Goal: Book appointment/travel/reservation

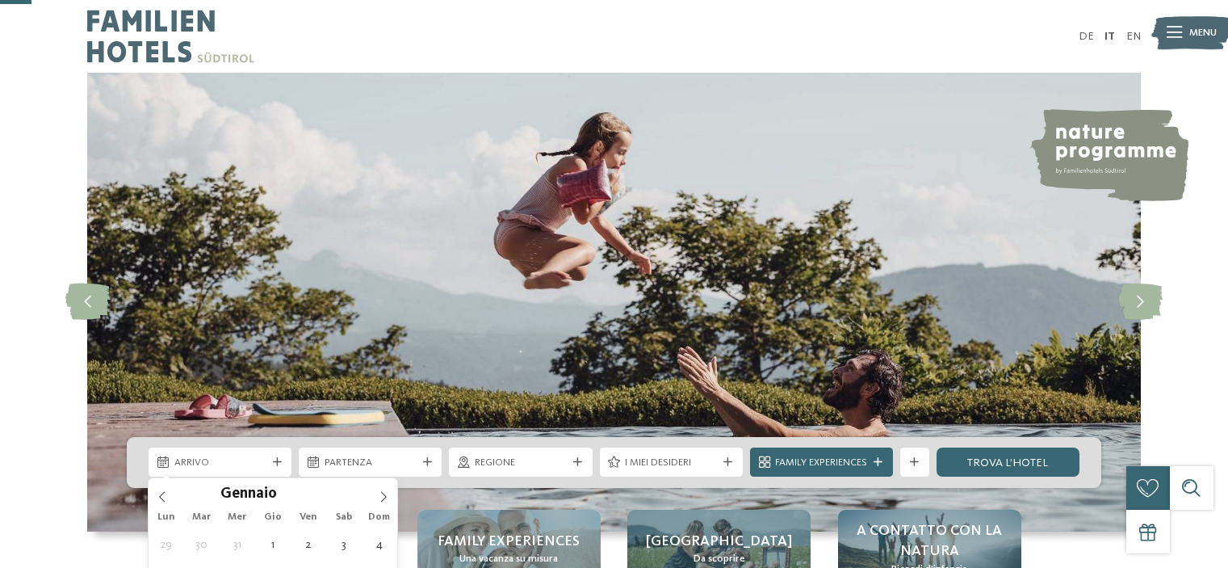
click at [386, 491] on icon at bounding box center [384, 496] width 6 height 10
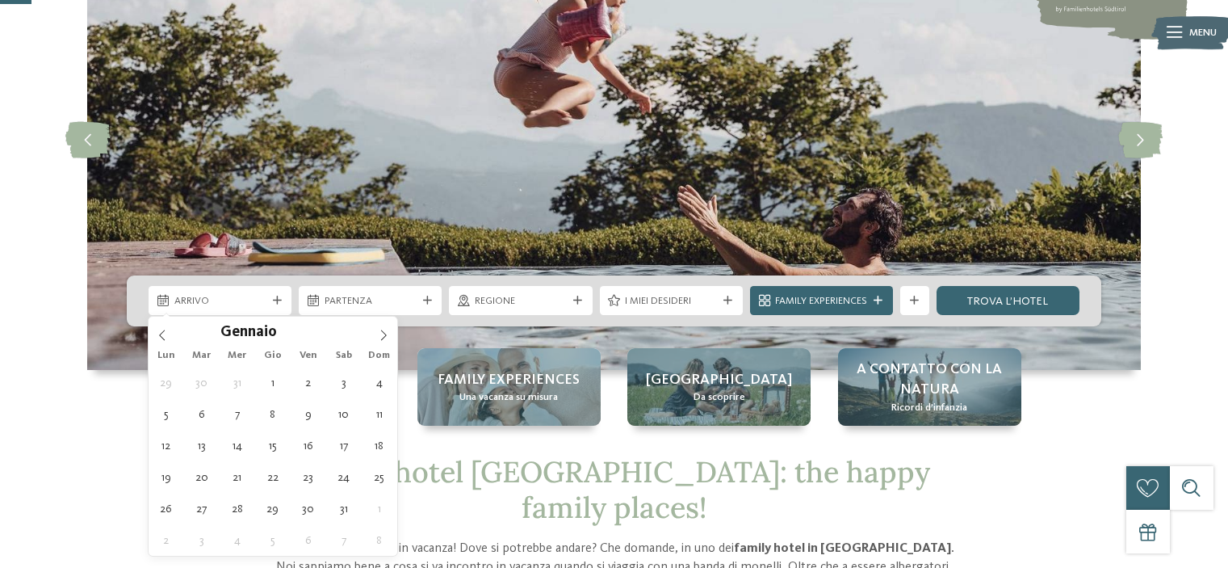
click at [386, 335] on icon at bounding box center [384, 335] width 6 height 10
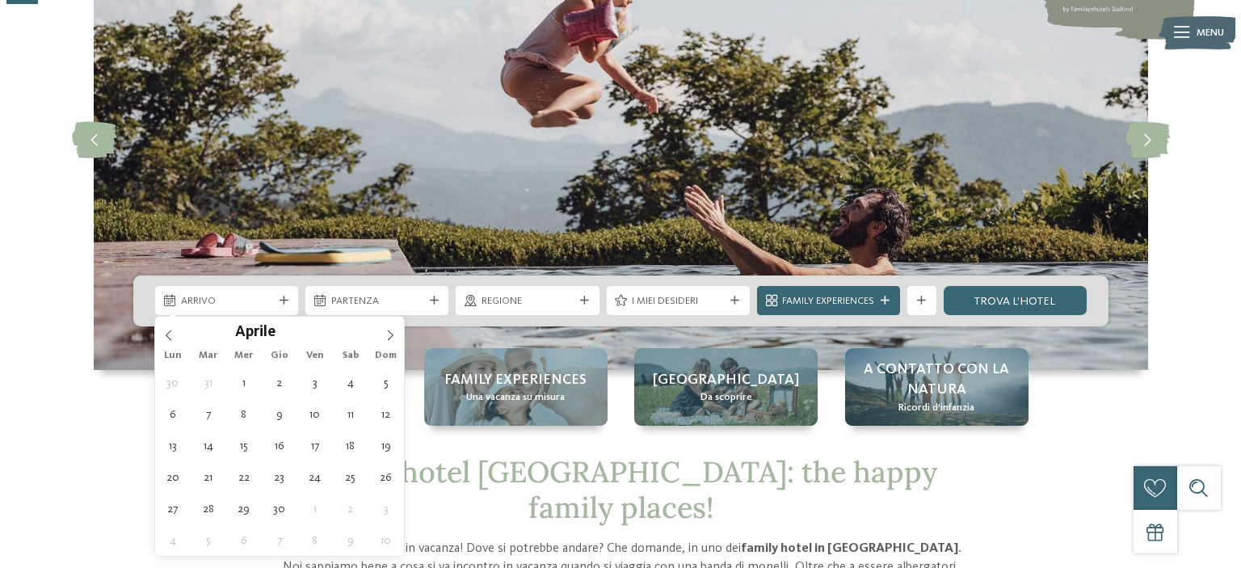
scroll to position [0, 0]
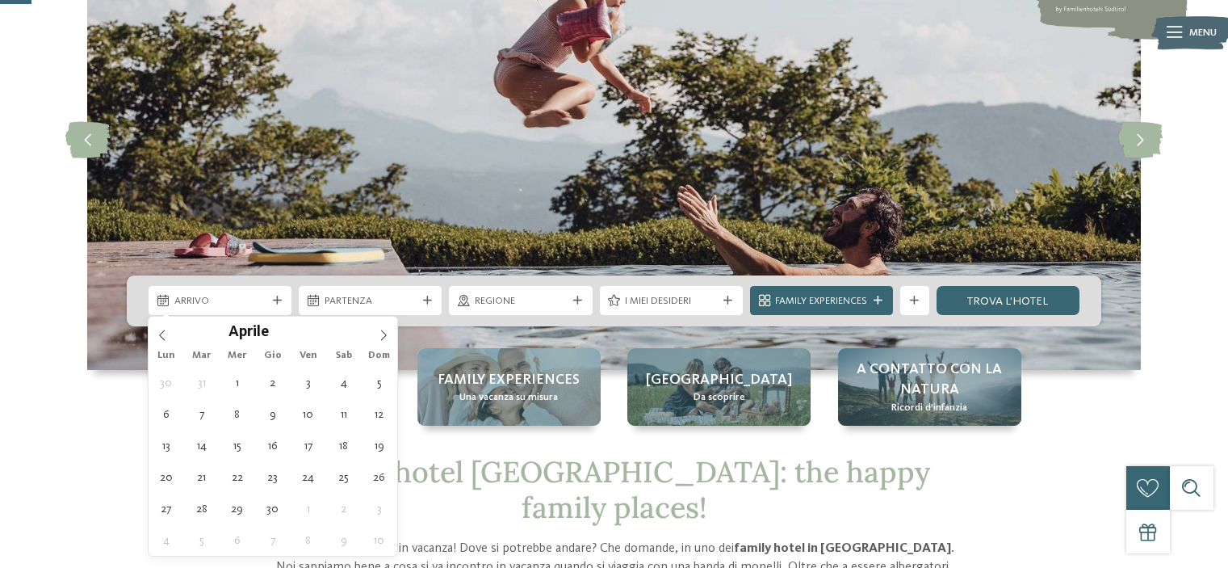
click at [386, 335] on icon at bounding box center [384, 335] width 6 height 10
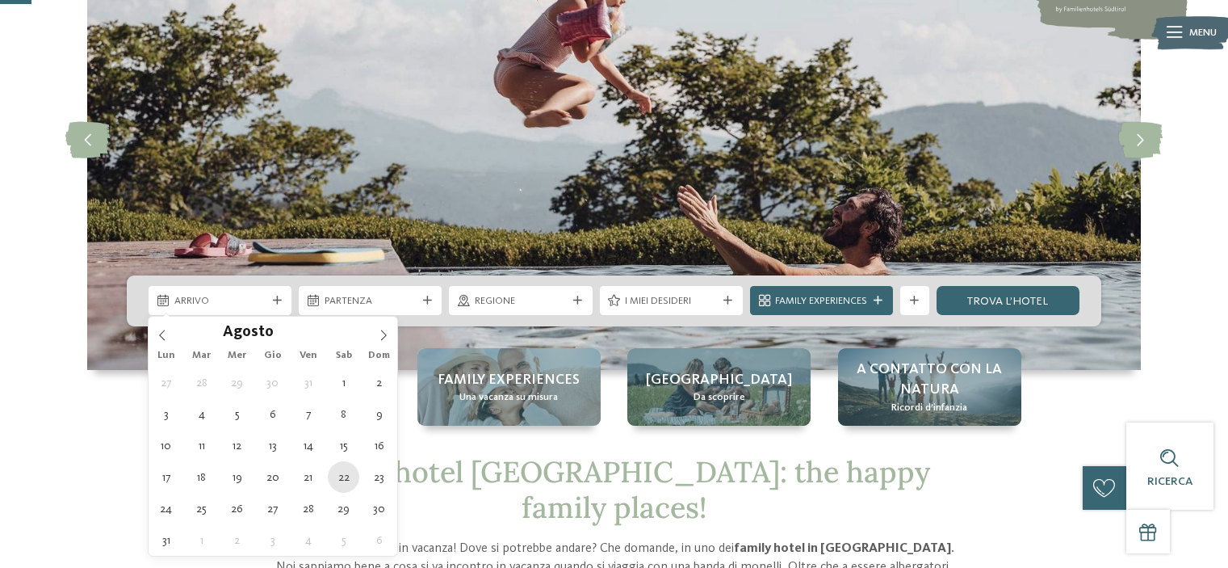
type div "[DATE]"
type input "****"
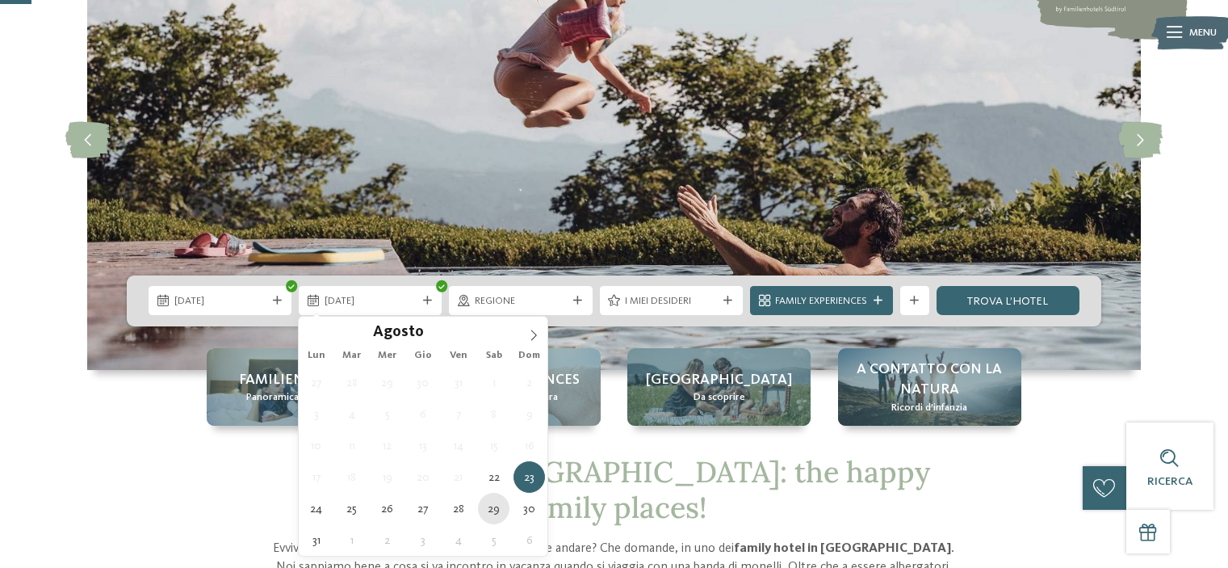
type div "[DATE]"
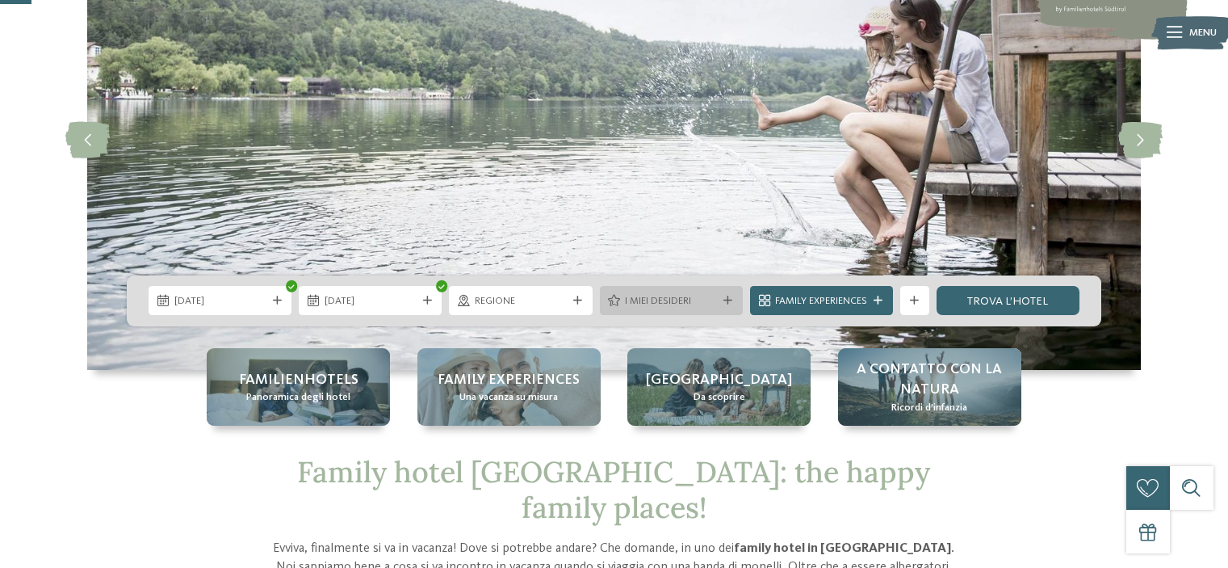
click at [695, 300] on span "I miei desideri" at bounding box center [671, 301] width 92 height 15
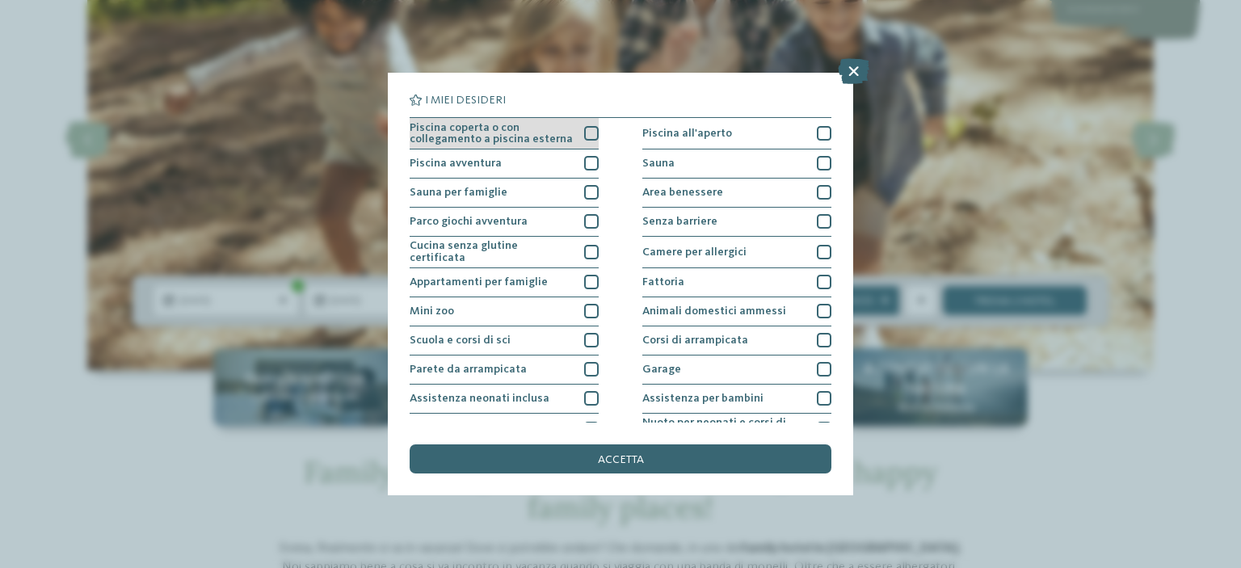
click at [587, 123] on div "Piscina coperta o con collegamento a piscina esterna" at bounding box center [503, 133] width 189 height 31
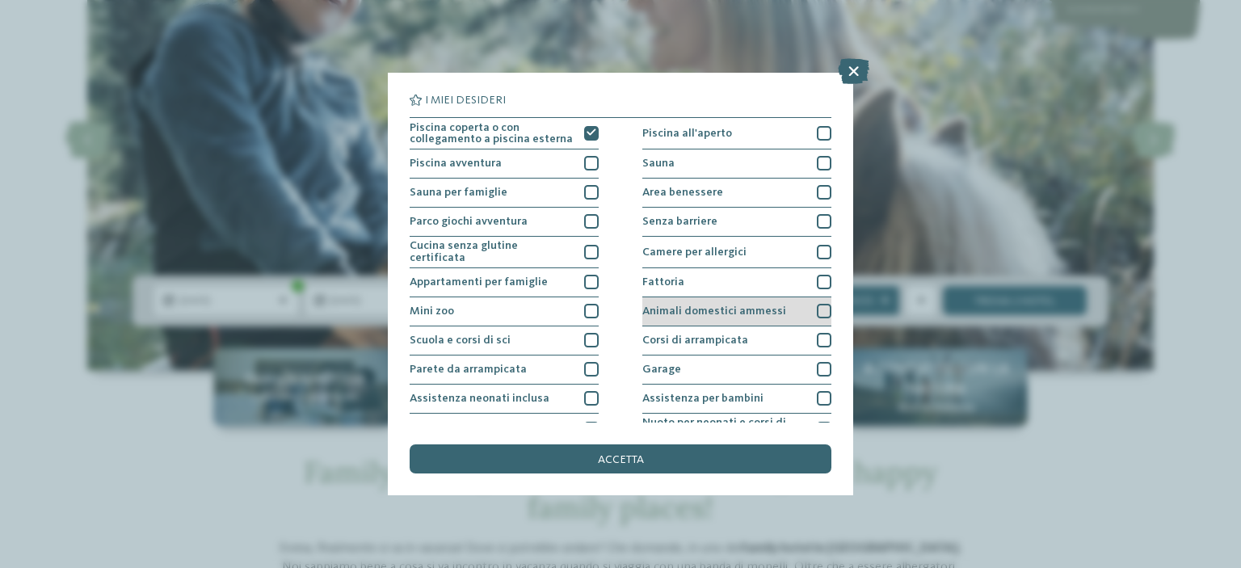
click at [768, 309] on span "Animali domestici ammessi" at bounding box center [714, 310] width 144 height 11
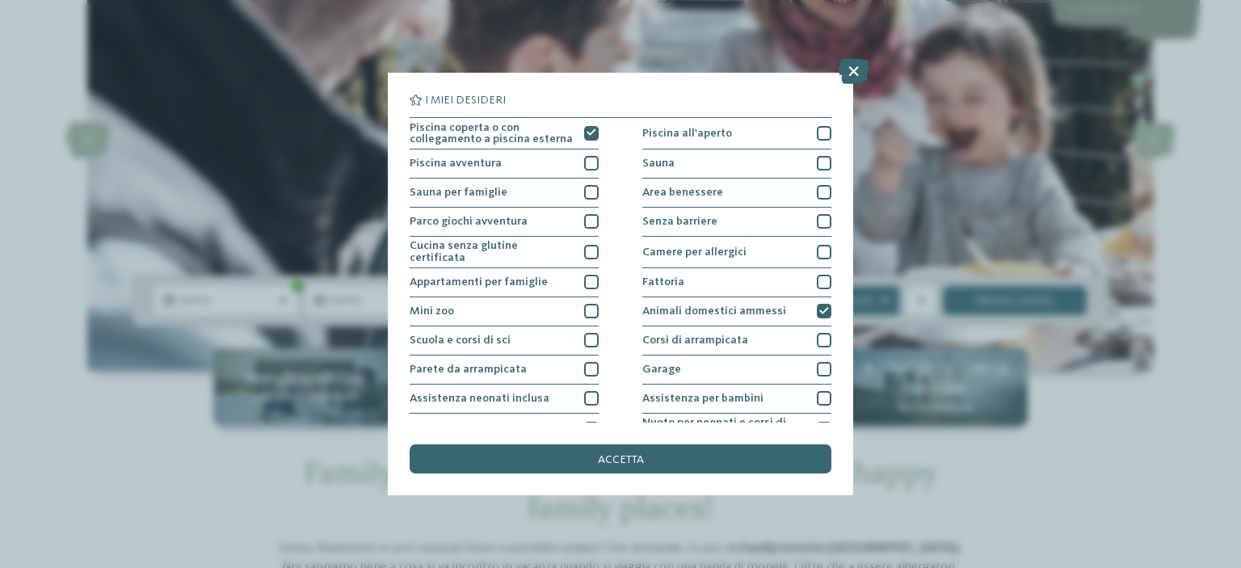
drag, startPoint x: 676, startPoint y: 464, endPoint x: 856, endPoint y: 447, distance: 181.0
click at [677, 464] on div "accetta" at bounding box center [620, 458] width 422 height 29
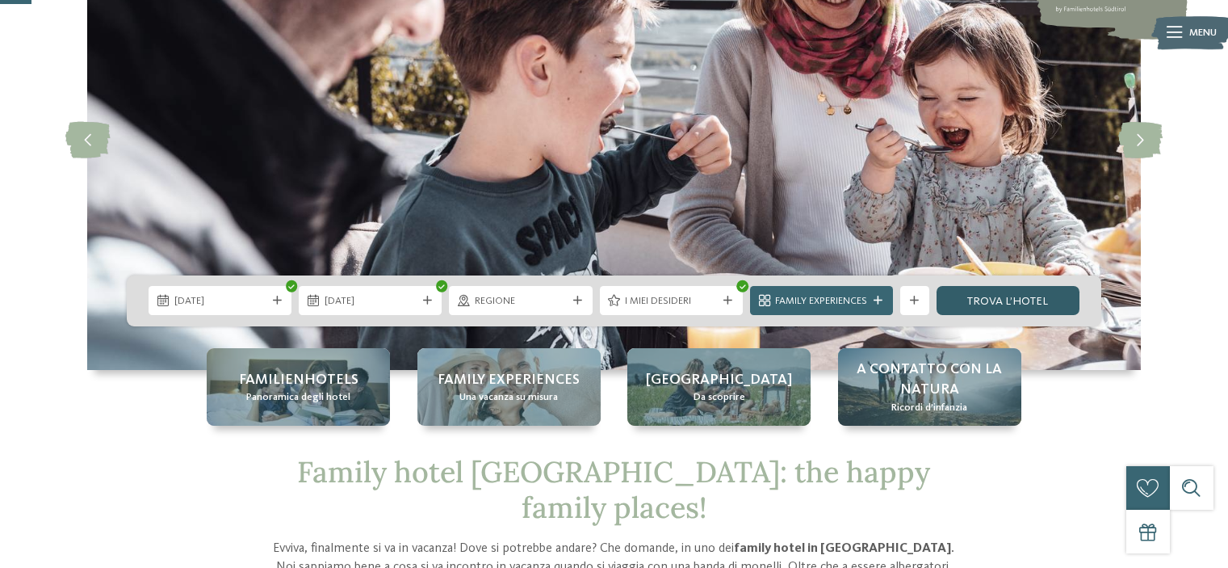
click at [986, 304] on link "trova l’hotel" at bounding box center [1008, 300] width 143 height 29
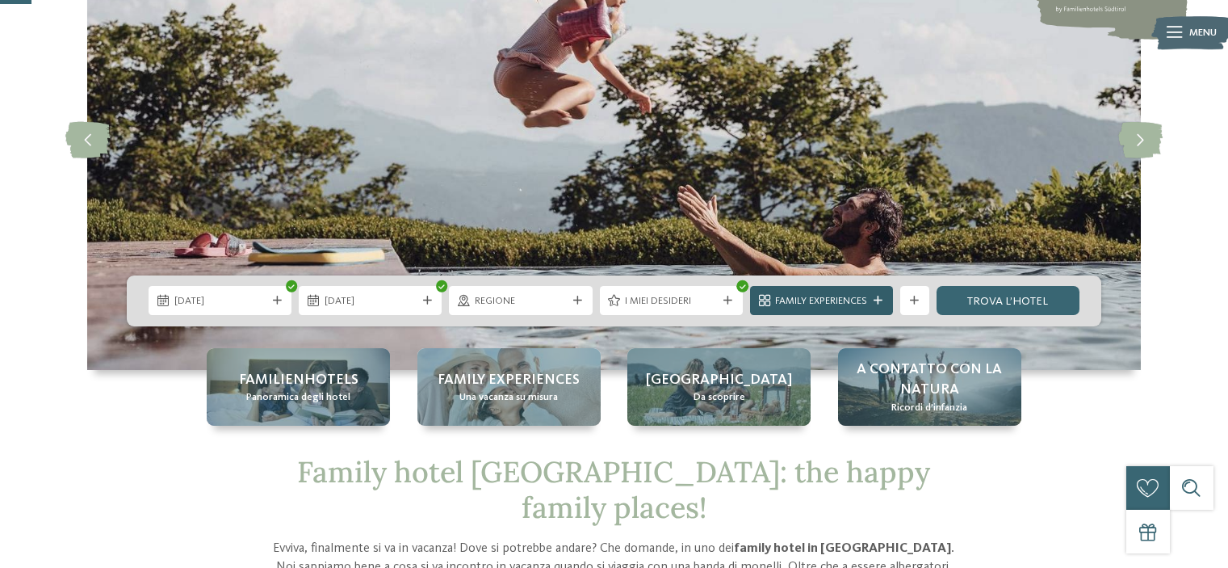
click at [820, 308] on span "Family Experiences" at bounding box center [821, 301] width 92 height 15
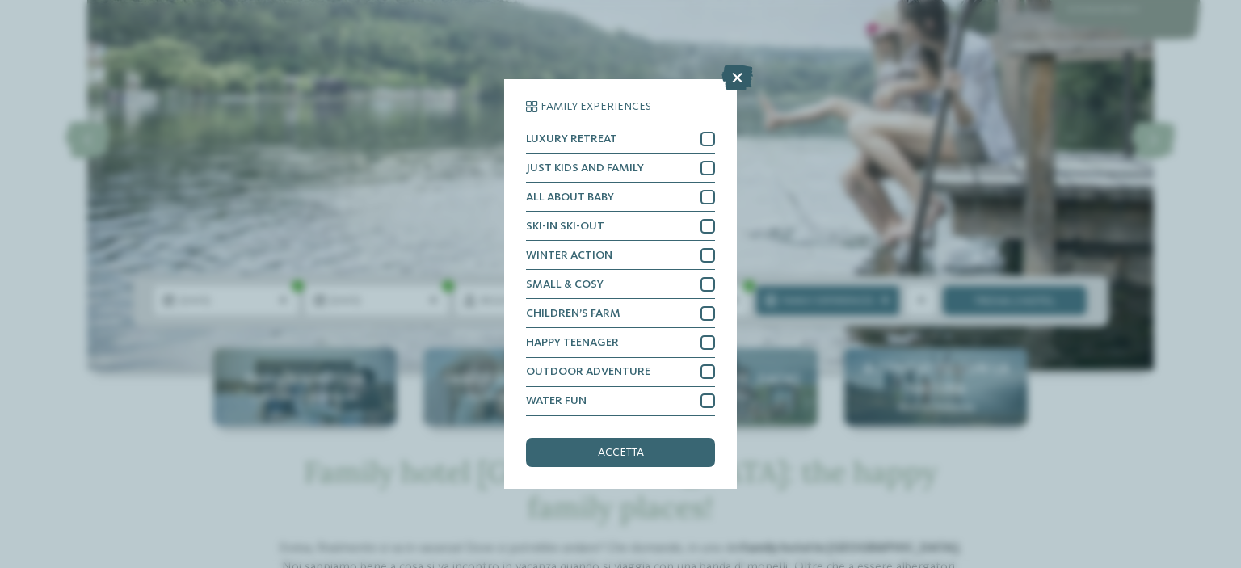
click at [729, 82] on icon at bounding box center [736, 78] width 31 height 26
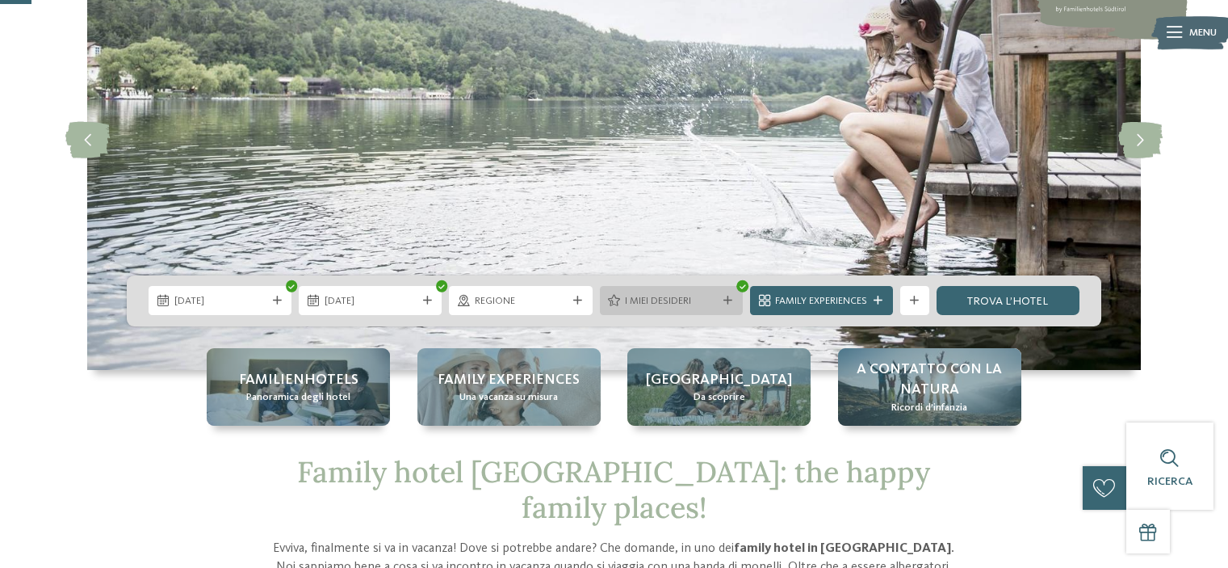
click at [675, 306] on span "I miei desideri" at bounding box center [671, 301] width 92 height 15
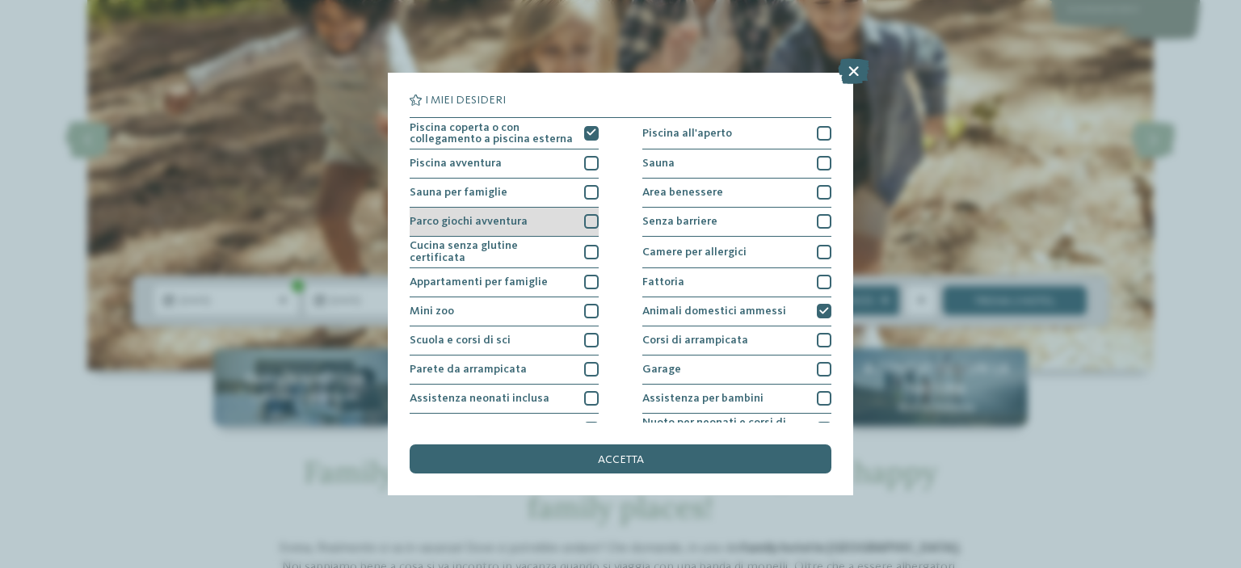
drag, startPoint x: 816, startPoint y: 304, endPoint x: 566, endPoint y: 223, distance: 262.6
click at [819, 307] on icon at bounding box center [824, 311] width 10 height 9
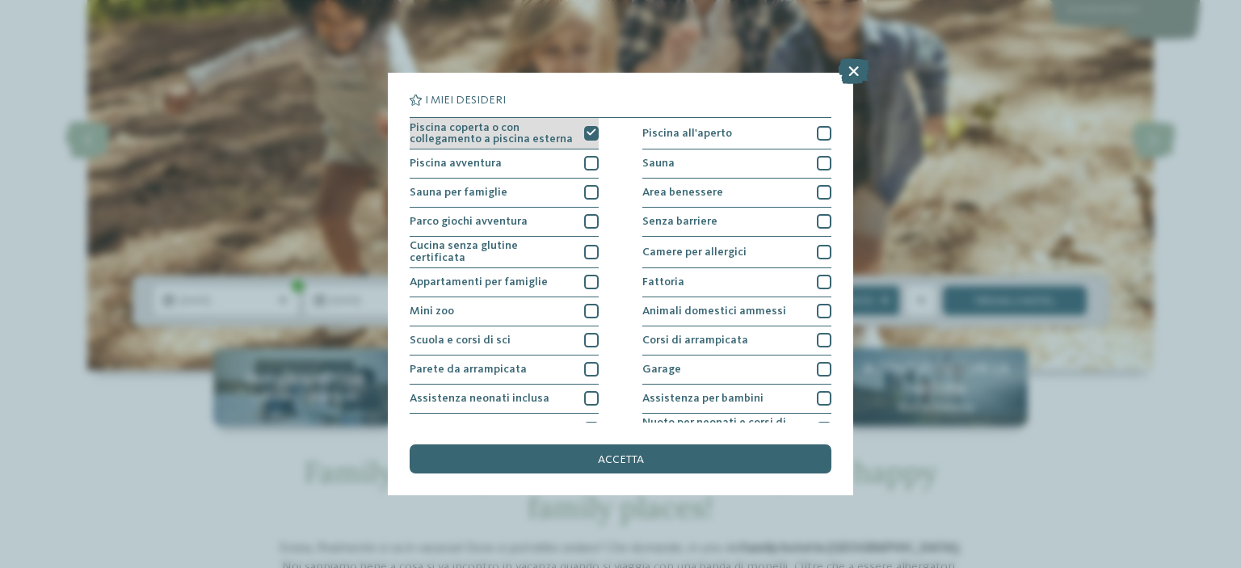
click at [586, 128] on icon at bounding box center [591, 132] width 10 height 9
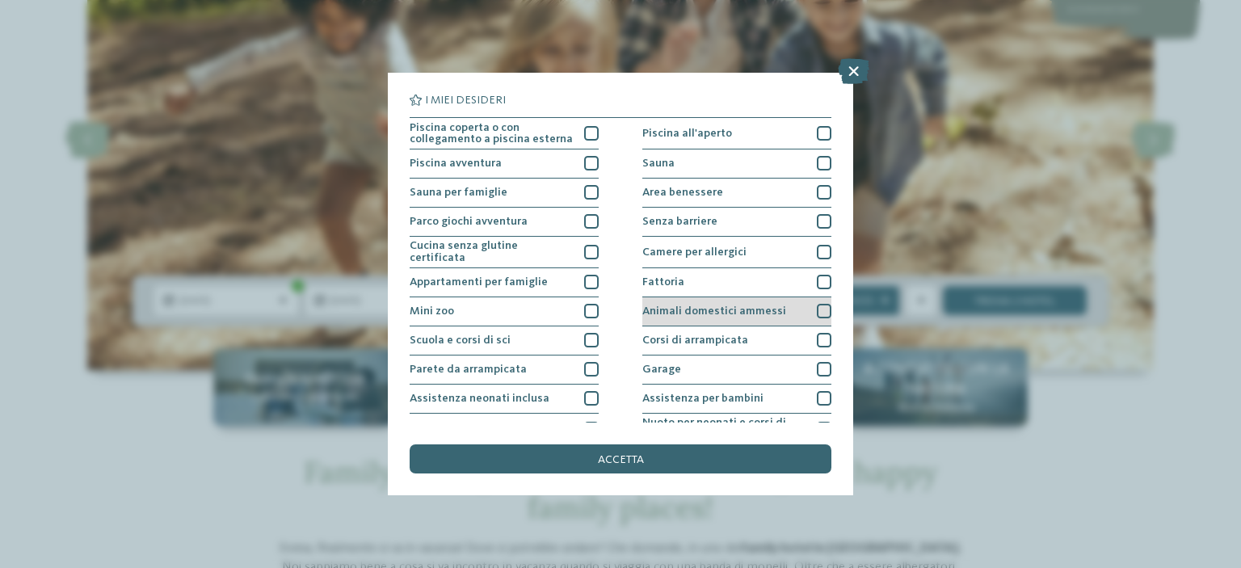
click at [808, 303] on div "Animali domestici ammessi" at bounding box center [736, 311] width 189 height 29
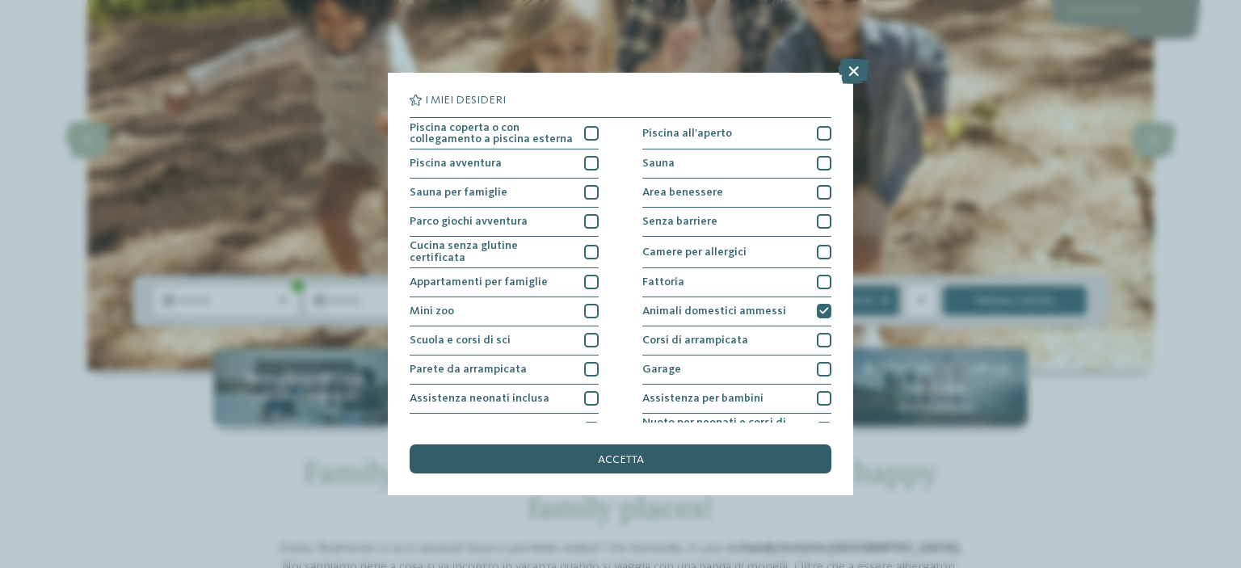
click at [736, 447] on div "accetta" at bounding box center [620, 458] width 422 height 29
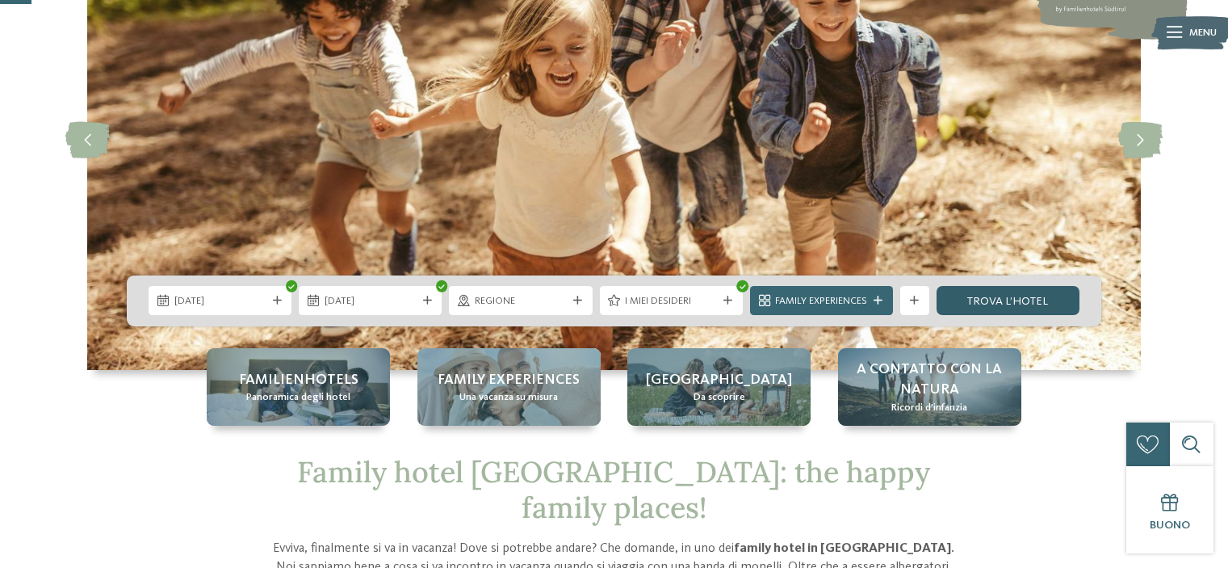
click at [989, 289] on link "trova l’hotel" at bounding box center [1008, 300] width 143 height 29
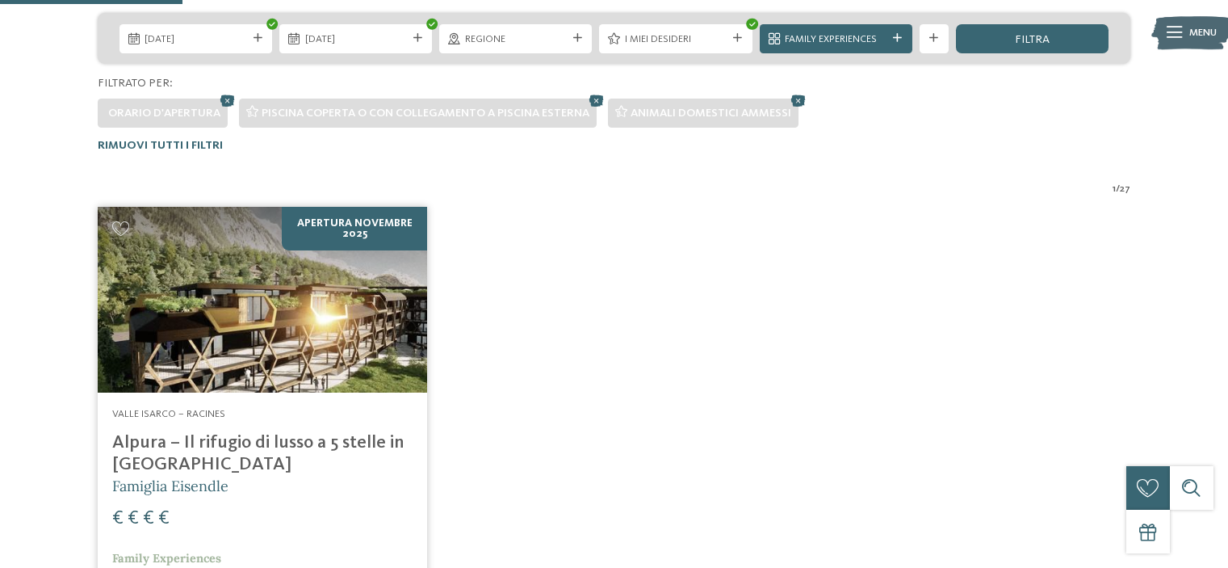
scroll to position [442, 0]
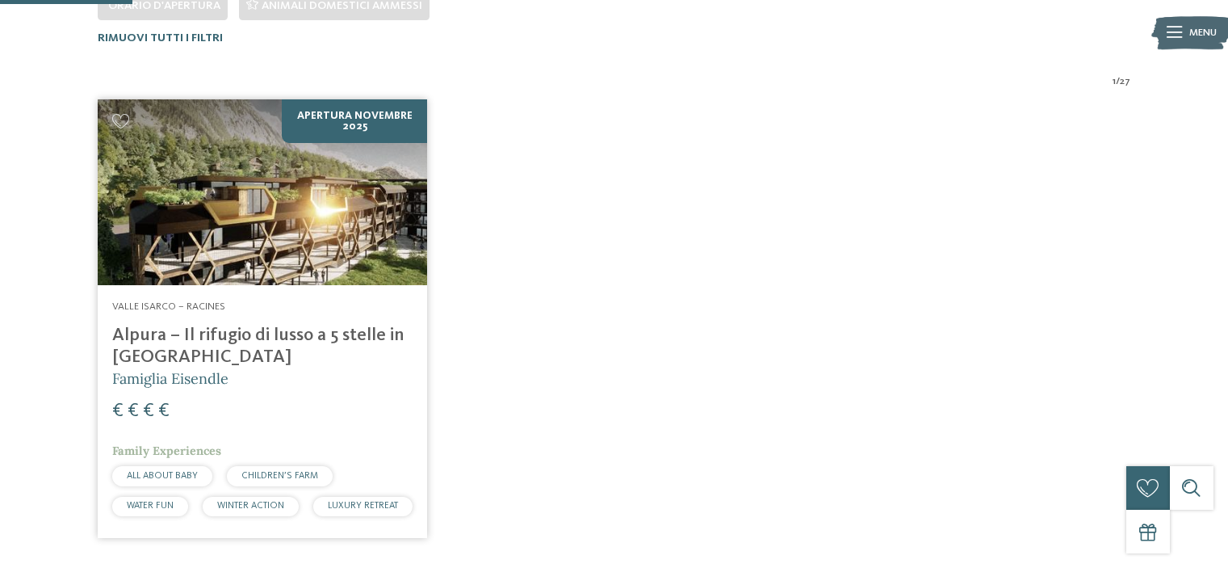
scroll to position [145, 0]
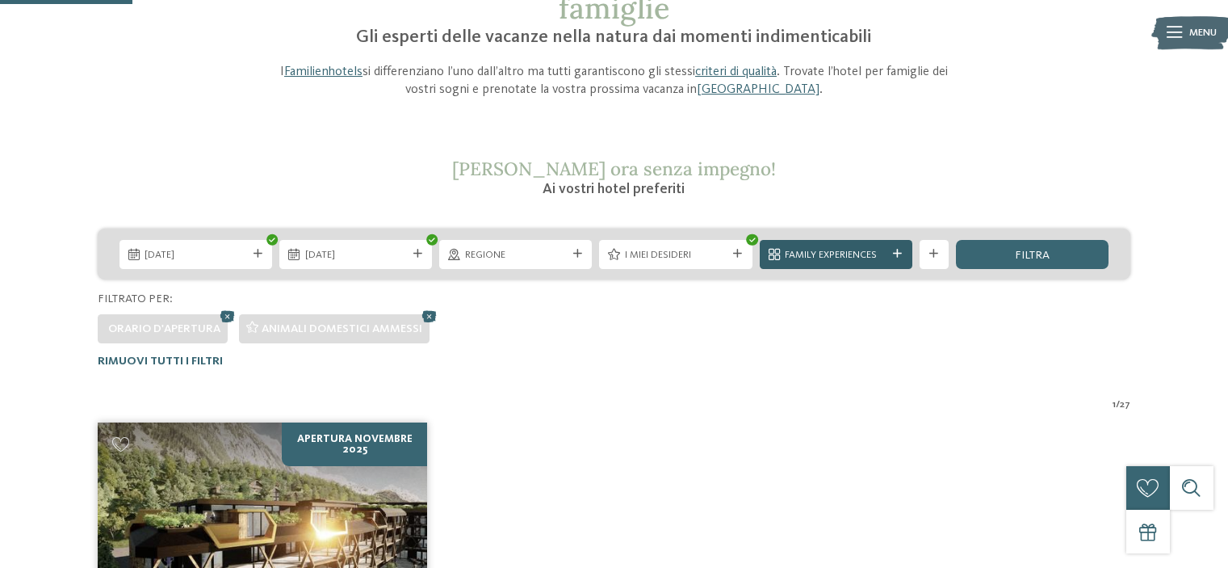
click at [817, 259] on span "Family Experiences" at bounding box center [836, 255] width 102 height 15
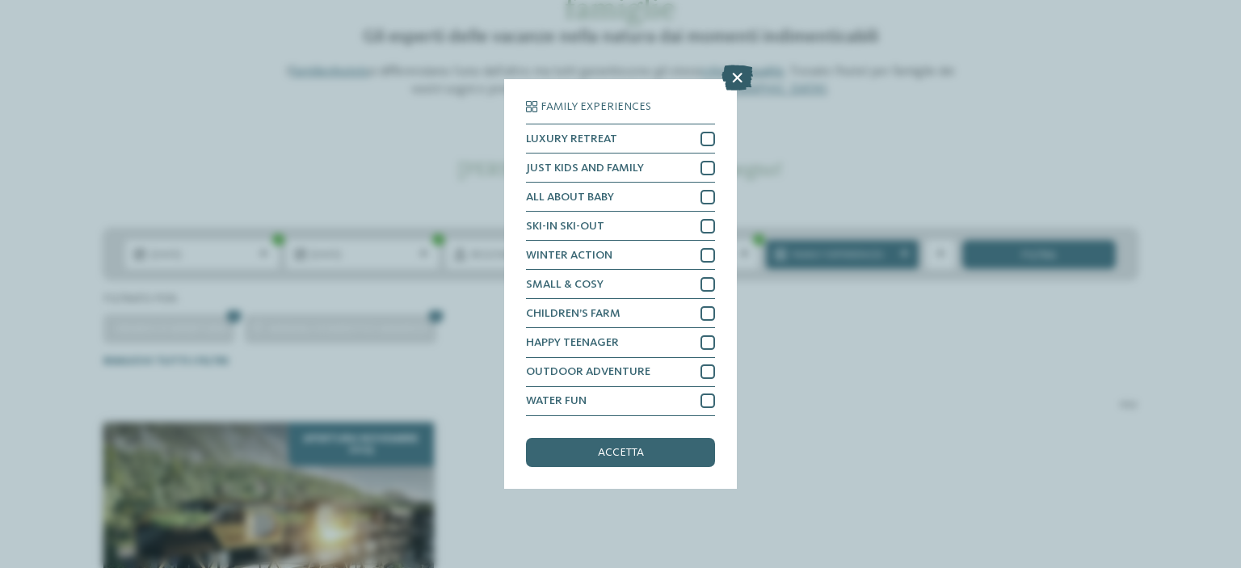
click at [741, 65] on icon at bounding box center [736, 78] width 31 height 26
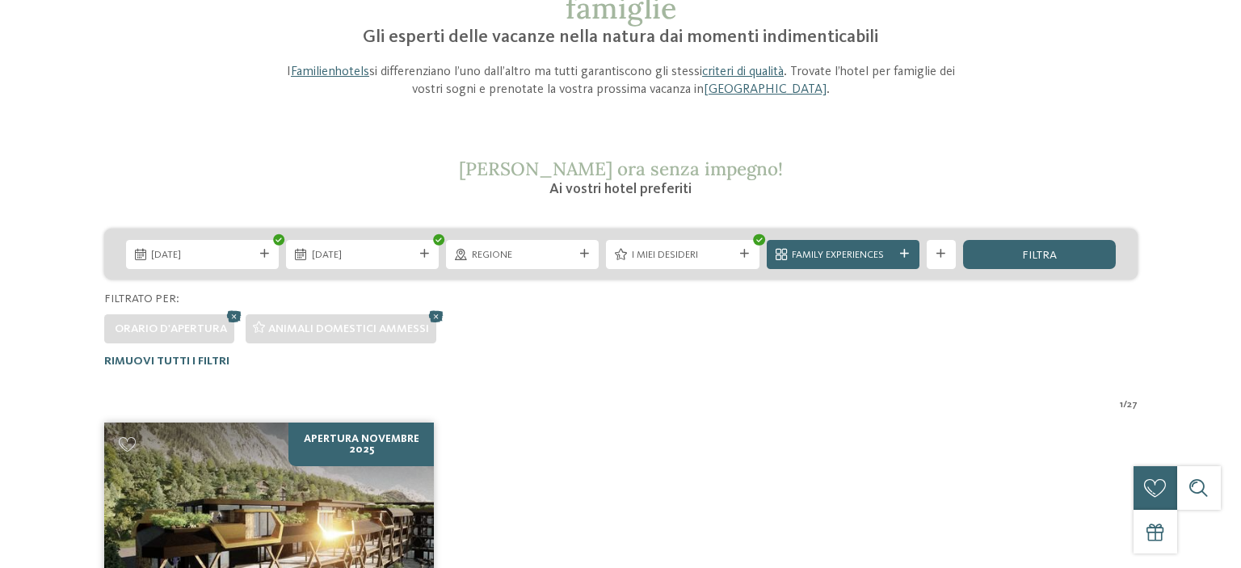
scroll to position [0, 0]
